Goal: Navigation & Orientation: Find specific page/section

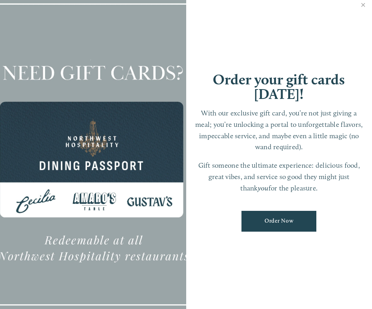
click at [359, 28] on div "Order your gift cards [DATE]! With our exclusive gift card, you’re not just giv…" at bounding box center [279, 154] width 186 height 321
click at [366, 5] on link "Close" at bounding box center [363, 6] width 15 height 22
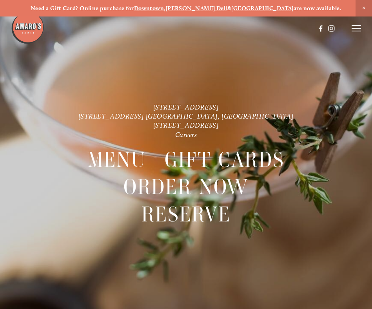
click at [354, 28] on icon at bounding box center [356, 28] width 9 height 7
click at [201, 29] on span "Menu" at bounding box center [206, 28] width 15 height 7
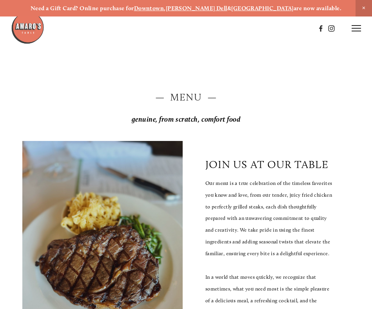
click at [186, 100] on h2 "— Menu —" at bounding box center [186, 97] width 328 height 14
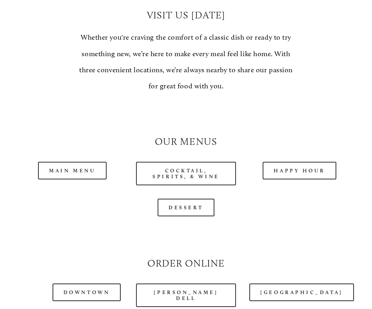
scroll to position [562, 0]
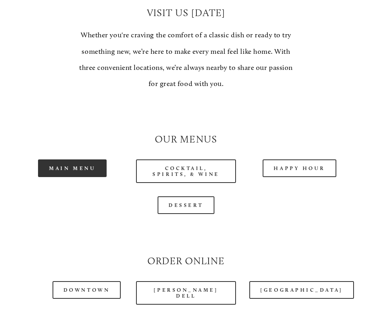
click at [88, 161] on link "Main Menu" at bounding box center [72, 168] width 69 height 18
